Goal: Transaction & Acquisition: Purchase product/service

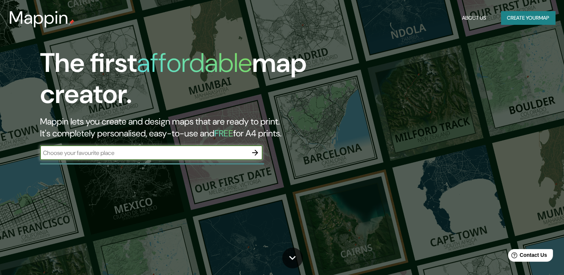
click at [511, 15] on button "Create your map" at bounding box center [528, 18] width 54 height 14
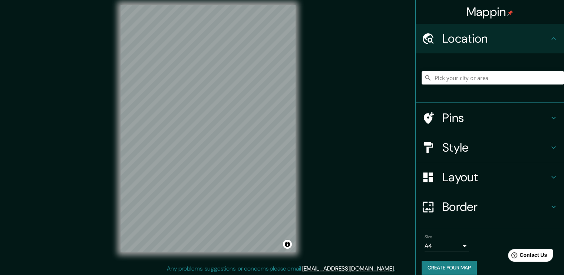
scroll to position [8, 0]
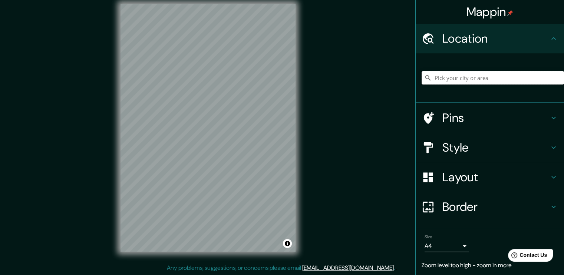
click at [462, 79] on input "Pick your city or area" at bounding box center [492, 77] width 142 height 13
click at [453, 78] on input "[GEOGRAPHIC_DATA], [GEOGRAPHIC_DATA], [GEOGRAPHIC_DATA]" at bounding box center [492, 77] width 142 height 13
drag, startPoint x: 484, startPoint y: 82, endPoint x: 295, endPoint y: 112, distance: 191.0
click at [295, 112] on div "Mappin Location [GEOGRAPHIC_DATA], [GEOGRAPHIC_DATA], [GEOGRAPHIC_DATA] [GEOGRA…" at bounding box center [282, 133] width 564 height 283
paste input "17.06237870009741, -96.72370335019345"
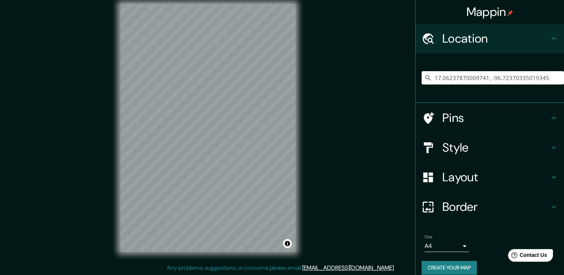
click at [548, 78] on input "17.06237870009741, -96.72370335019345" at bounding box center [492, 77] width 142 height 13
click at [225, 112] on div "Mappin Location [GEOGRAPHIC_DATA] Pins Style Layout Border Choose a border. Hin…" at bounding box center [282, 133] width 564 height 283
type input "[GEOGRAPHIC_DATA]"
click at [470, 204] on h4 "Border" at bounding box center [495, 206] width 107 height 15
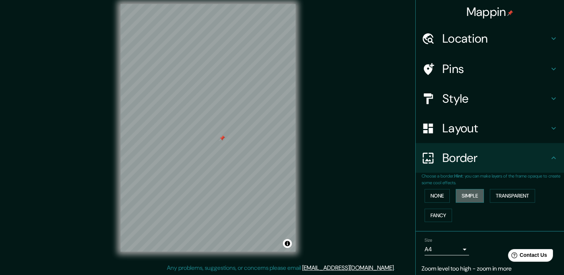
click at [467, 194] on button "Simple" at bounding box center [470, 196] width 28 height 14
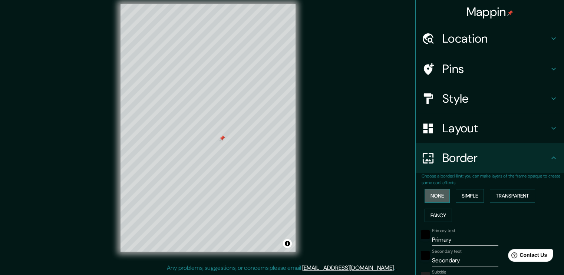
click at [433, 195] on button "None" at bounding box center [436, 196] width 25 height 14
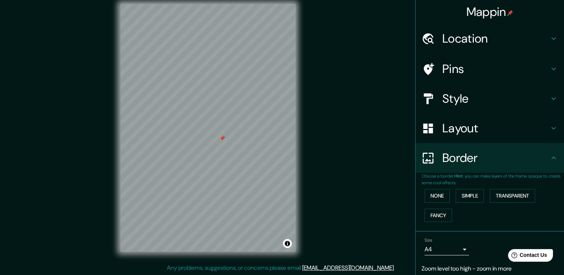
click at [465, 126] on h4 "Layout" at bounding box center [495, 128] width 107 height 15
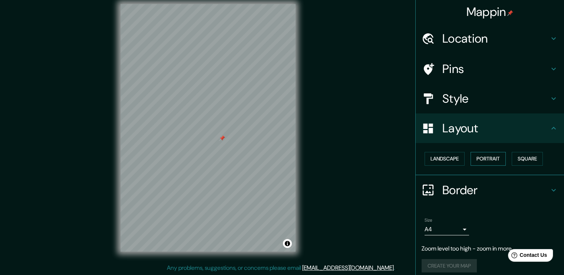
click at [486, 158] on button "Portrait" at bounding box center [487, 159] width 35 height 14
click at [447, 164] on button "Landscape" at bounding box center [444, 159] width 40 height 14
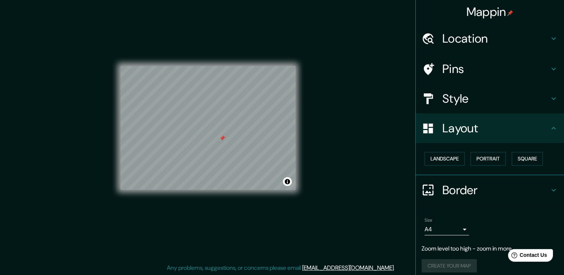
click at [479, 100] on h4 "Style" at bounding box center [495, 98] width 107 height 15
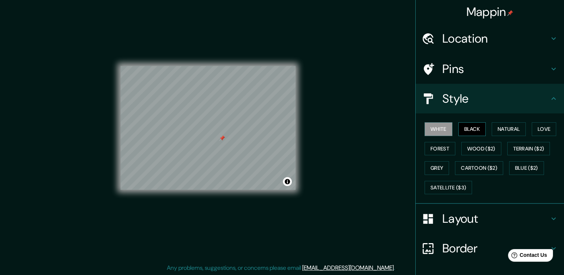
click at [477, 130] on button "Black" at bounding box center [472, 129] width 28 height 14
click at [444, 131] on button "White" at bounding box center [438, 129] width 28 height 14
click at [491, 135] on button "Natural" at bounding box center [508, 129] width 34 height 14
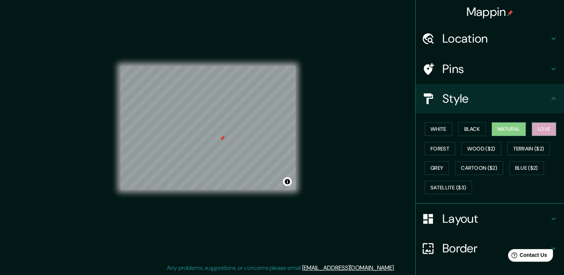
click at [534, 130] on button "Love" at bounding box center [544, 129] width 24 height 14
click at [437, 149] on button "Forest" at bounding box center [439, 149] width 31 height 14
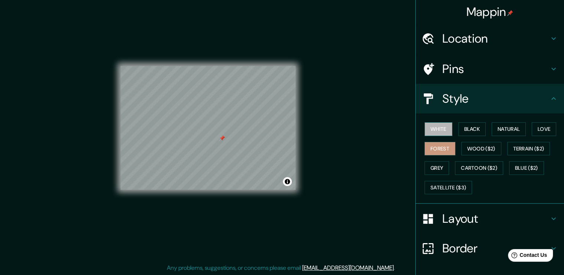
click at [437, 135] on button "White" at bounding box center [438, 129] width 28 height 14
click at [442, 152] on button "Forest" at bounding box center [439, 149] width 31 height 14
click at [465, 73] on h4 "Pins" at bounding box center [495, 69] width 107 height 15
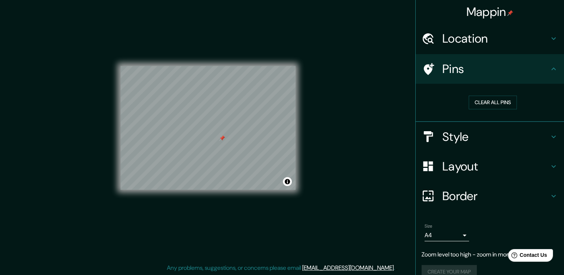
click at [467, 47] on div "Location" at bounding box center [490, 39] width 148 height 30
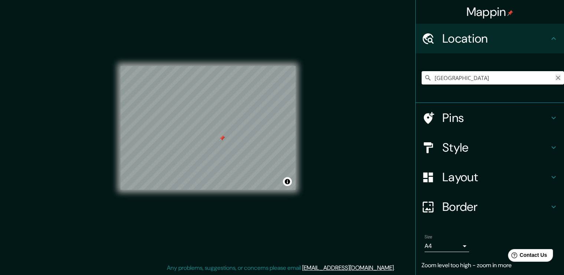
click at [556, 79] on icon "Clear" at bounding box center [558, 78] width 4 height 4
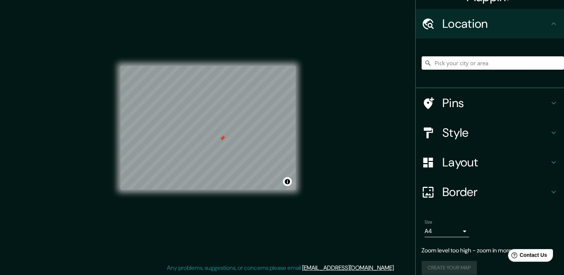
scroll to position [23, 0]
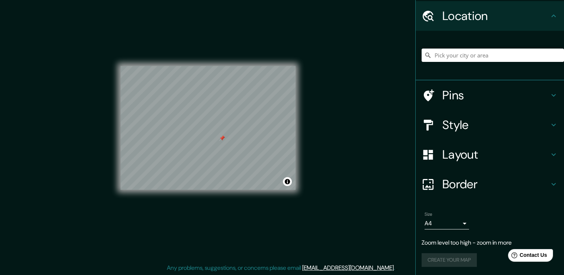
click at [485, 216] on div "Size A4 single" at bounding box center [489, 221] width 136 height 24
click at [244, 170] on div at bounding box center [244, 170] width 6 height 6
click at [221, 139] on div at bounding box center [222, 138] width 6 height 6
click at [462, 260] on div "Create your map" at bounding box center [489, 260] width 136 height 14
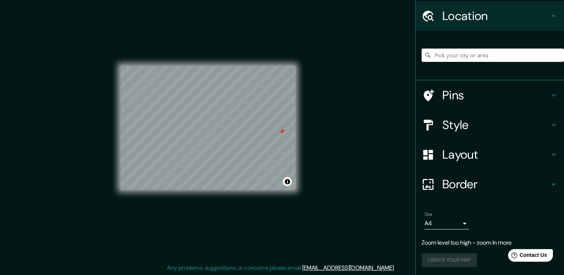
click at [283, 131] on div at bounding box center [282, 132] width 6 height 6
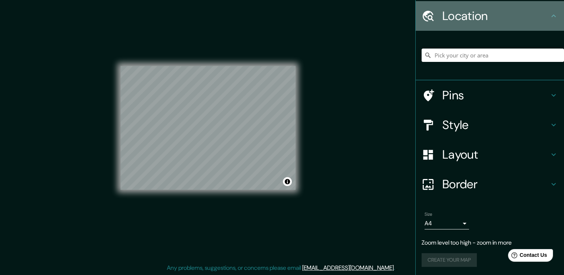
click at [550, 13] on icon at bounding box center [553, 15] width 9 height 9
click at [549, 17] on icon at bounding box center [553, 15] width 9 height 9
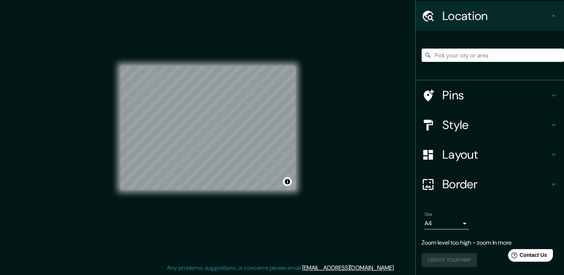
click at [458, 261] on div "Create your map" at bounding box center [489, 260] width 136 height 14
click at [458, 260] on div "Create your map" at bounding box center [489, 260] width 136 height 14
click at [458, 259] on div "Create your map" at bounding box center [489, 260] width 136 height 14
click at [468, 183] on h4 "Border" at bounding box center [495, 184] width 107 height 15
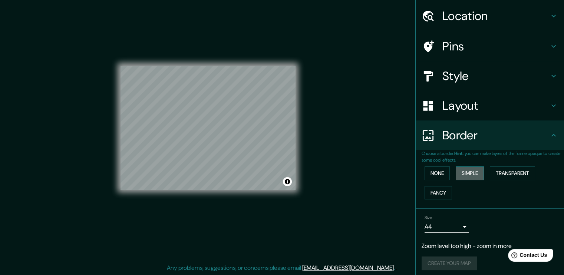
click at [461, 176] on button "Simple" at bounding box center [470, 173] width 28 height 14
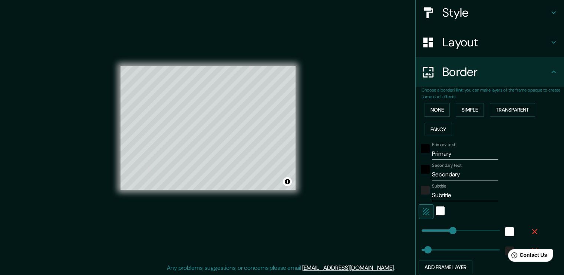
scroll to position [82, 0]
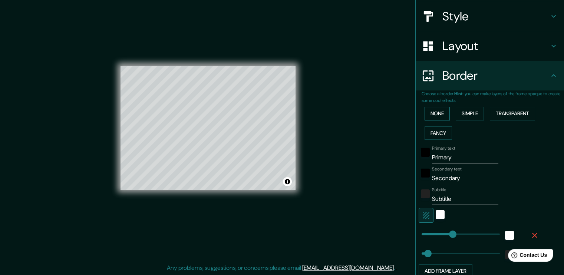
click at [432, 117] on button "None" at bounding box center [436, 114] width 25 height 14
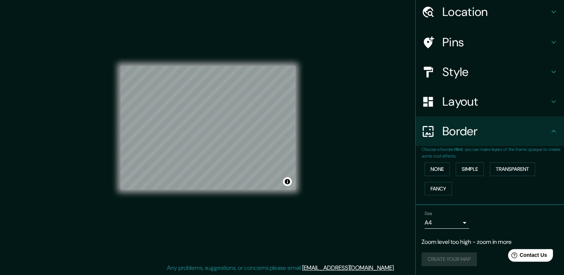
scroll to position [26, 0]
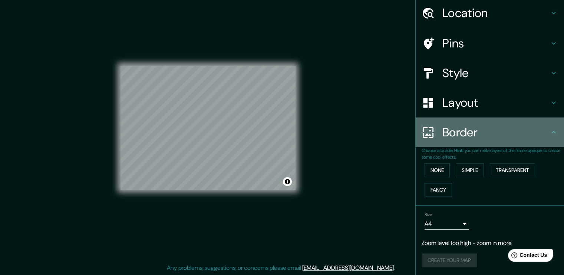
click at [503, 142] on div "Border" at bounding box center [490, 132] width 148 height 30
click at [545, 137] on div "Border" at bounding box center [490, 132] width 148 height 30
click at [549, 135] on icon at bounding box center [553, 132] width 9 height 9
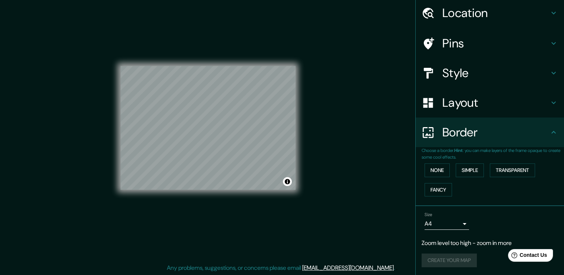
drag, startPoint x: 542, startPoint y: 111, endPoint x: 541, endPoint y: 100, distance: 10.4
click at [541, 106] on div "Layout" at bounding box center [490, 103] width 148 height 30
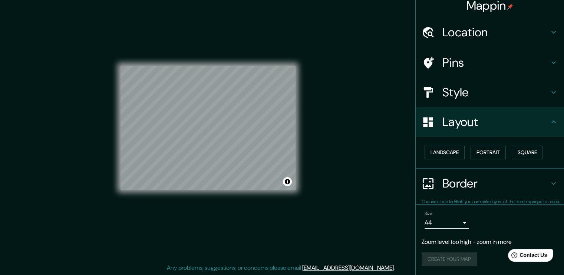
scroll to position [6, 0]
click at [541, 100] on ul "Location [GEOGRAPHIC_DATA] [GEOGRAPHIC_DATA] [GEOGRAPHIC_DATA], [GEOGRAPHIC_DAT…" at bounding box center [490, 146] width 148 height 258
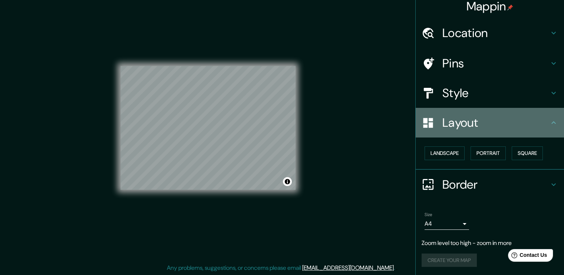
click at [543, 117] on h4 "Layout" at bounding box center [495, 122] width 107 height 15
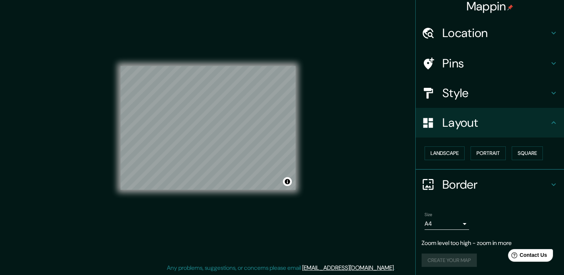
click at [552, 90] on icon at bounding box center [553, 93] width 9 height 9
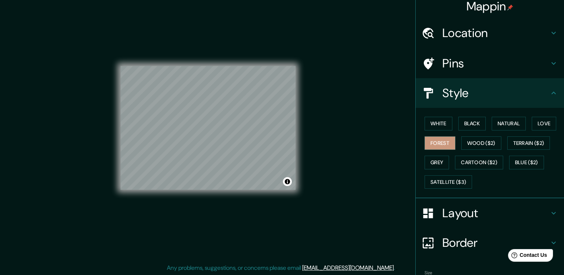
click at [551, 94] on icon at bounding box center [553, 93] width 9 height 9
click at [530, 60] on h4 "Pins" at bounding box center [495, 63] width 107 height 15
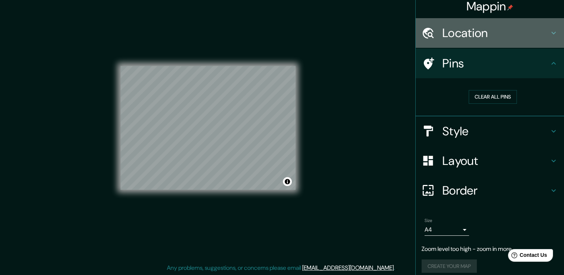
click at [532, 41] on div "Location" at bounding box center [490, 33] width 148 height 30
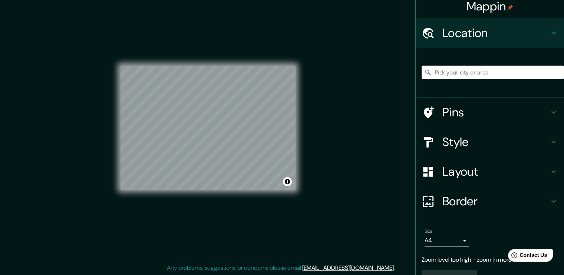
click at [474, 235] on div "Size A4 single" at bounding box center [489, 238] width 136 height 24
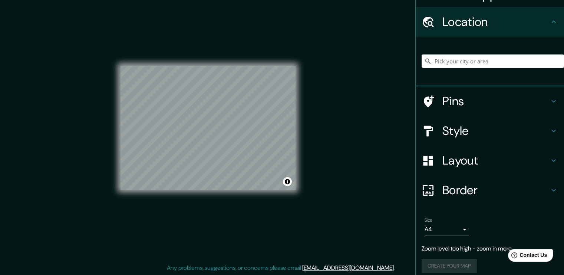
scroll to position [23, 0]
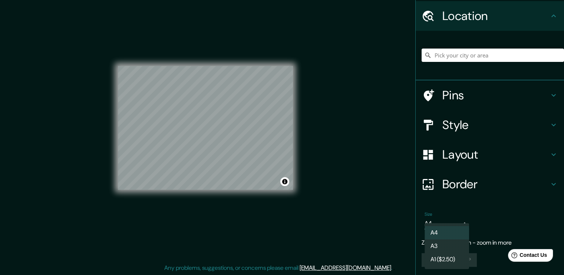
click at [460, 227] on body "Mappin Location [GEOGRAPHIC_DATA] [GEOGRAPHIC_DATA] [GEOGRAPHIC_DATA], [GEOGRAP…" at bounding box center [282, 129] width 564 height 275
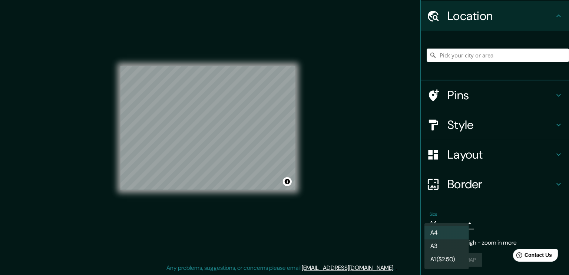
click at [487, 216] on div at bounding box center [284, 137] width 569 height 275
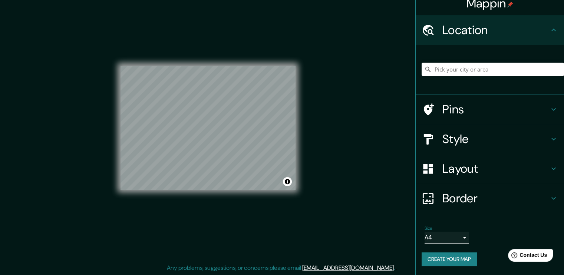
scroll to position [8, 0]
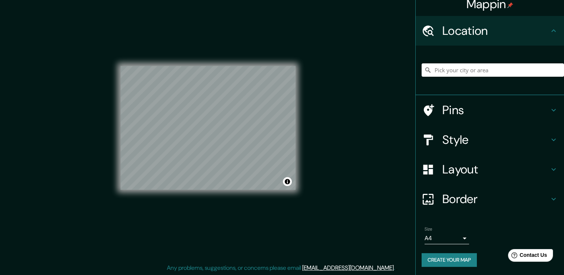
click at [438, 262] on button "Create your map" at bounding box center [448, 260] width 55 height 14
click at [431, 259] on button "Create your map" at bounding box center [448, 260] width 55 height 14
click at [536, 21] on div "Location" at bounding box center [490, 31] width 148 height 30
click at [540, 29] on h4 "Location" at bounding box center [495, 30] width 107 height 15
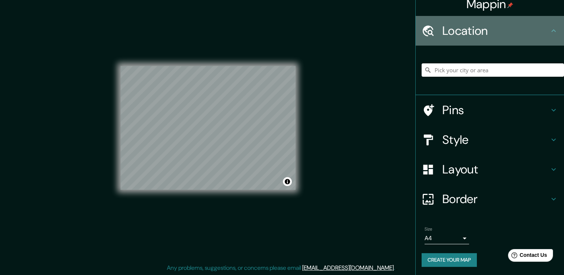
click at [540, 29] on h4 "Location" at bounding box center [495, 30] width 107 height 15
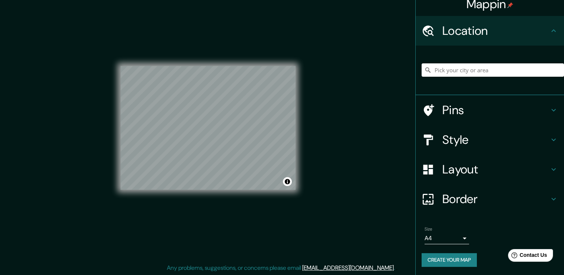
click at [457, 263] on button "Create your map" at bounding box center [448, 260] width 55 height 14
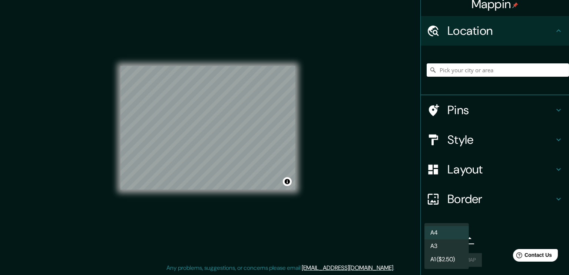
click at [446, 242] on body "Mappin Location [GEOGRAPHIC_DATA] [GEOGRAPHIC_DATA] [GEOGRAPHIC_DATA], [GEOGRAP…" at bounding box center [284, 129] width 569 height 275
click at [463, 247] on li "A3" at bounding box center [446, 245] width 44 height 13
type input "a4"
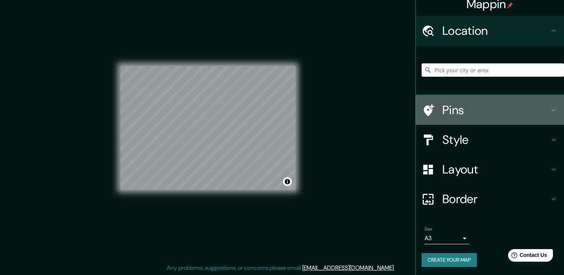
click at [472, 110] on h4 "Pins" at bounding box center [495, 110] width 107 height 15
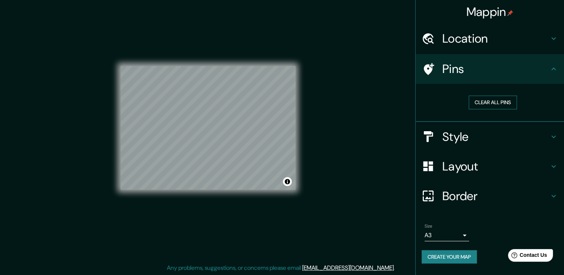
click at [481, 96] on button "Clear all pins" at bounding box center [493, 103] width 48 height 14
click at [481, 100] on button "Clear all pins" at bounding box center [493, 103] width 48 height 14
click at [216, 113] on div at bounding box center [215, 113] width 6 height 6
click at [449, 258] on button "Create your map" at bounding box center [448, 257] width 55 height 14
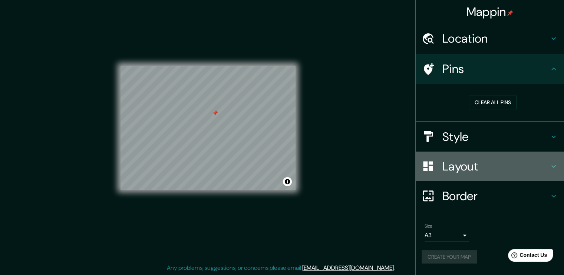
click at [474, 173] on h4 "Layout" at bounding box center [495, 166] width 107 height 15
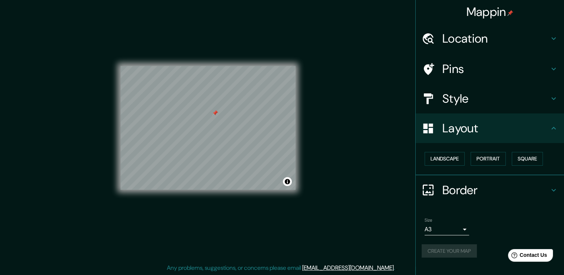
click at [478, 191] on h4 "Border" at bounding box center [495, 190] width 107 height 15
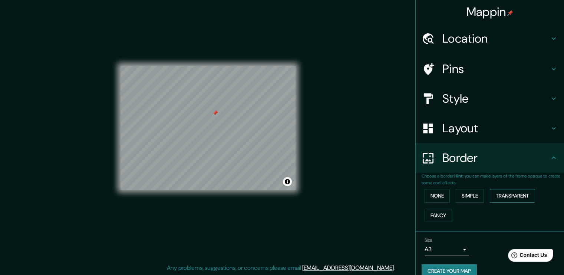
click at [490, 192] on button "Transparent" at bounding box center [512, 196] width 45 height 14
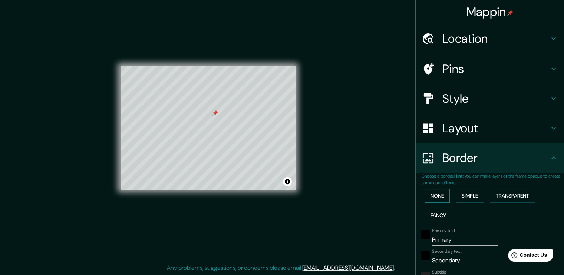
click at [441, 195] on button "None" at bounding box center [436, 196] width 25 height 14
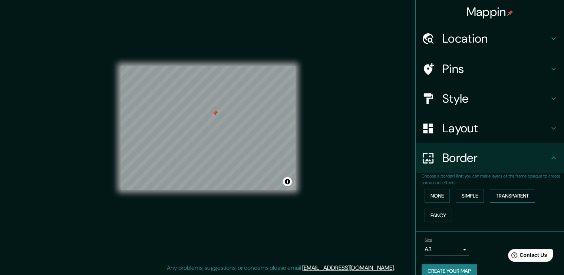
click at [514, 199] on button "Transparent" at bounding box center [512, 196] width 45 height 14
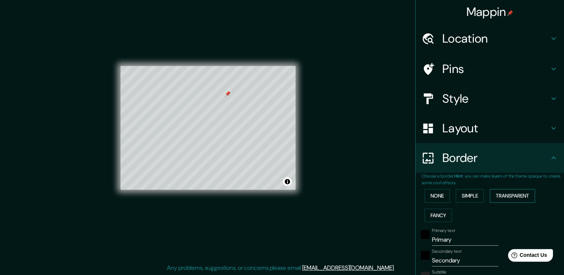
click at [502, 192] on button "Transparent" at bounding box center [512, 196] width 45 height 14
type input "227"
type input "38"
click at [501, 195] on button "Transparent" at bounding box center [512, 196] width 45 height 14
type input "227"
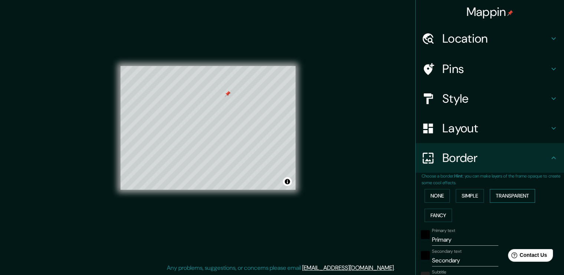
type input "38"
click at [442, 196] on button "None" at bounding box center [436, 196] width 25 height 14
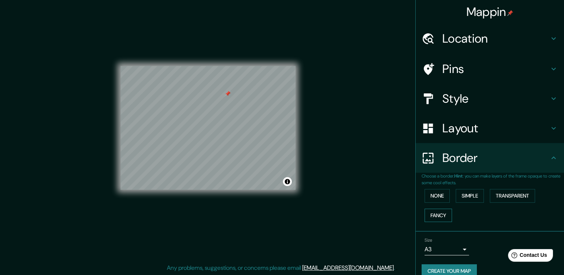
click at [445, 216] on button "Fancy" at bounding box center [437, 216] width 27 height 14
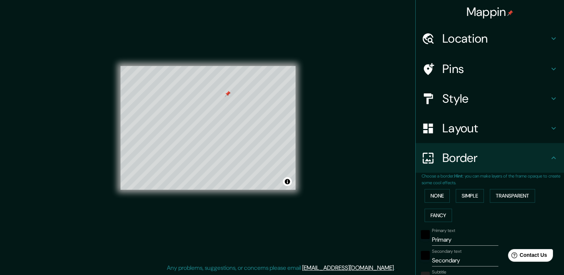
drag, startPoint x: 444, startPoint y: 216, endPoint x: 434, endPoint y: 204, distance: 15.5
click at [434, 204] on div "None Simple Transparent Fancy" at bounding box center [492, 205] width 142 height 39
click at [434, 203] on div "None Simple Transparent Fancy" at bounding box center [492, 205] width 142 height 39
drag, startPoint x: 506, startPoint y: 220, endPoint x: 495, endPoint y: 220, distance: 11.1
click at [506, 221] on div "None Simple Transparent Fancy" at bounding box center [492, 205] width 142 height 39
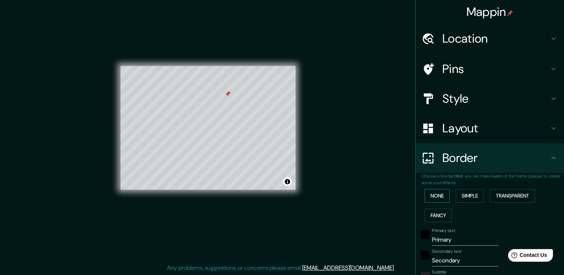
click at [430, 198] on button "None" at bounding box center [436, 196] width 25 height 14
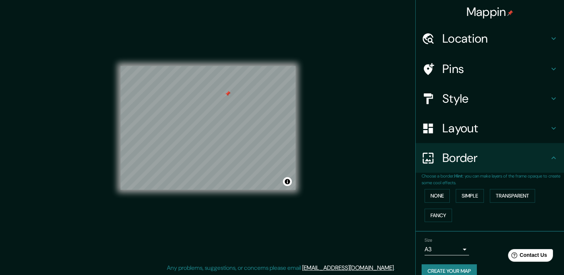
click at [453, 219] on div "None Simple Transparent Fancy" at bounding box center [492, 205] width 142 height 39
click at [447, 267] on button "Create your map" at bounding box center [448, 271] width 55 height 14
click at [447, 268] on div "Create your map" at bounding box center [489, 271] width 136 height 14
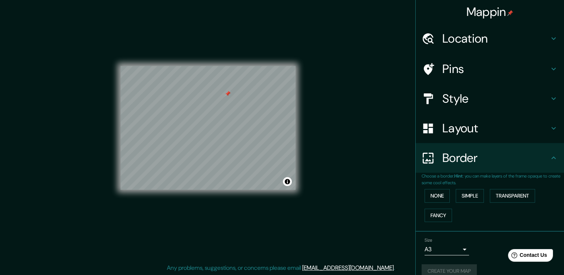
click at [447, 268] on div "Create your map" at bounding box center [489, 271] width 136 height 14
